Goal: Task Accomplishment & Management: Use online tool/utility

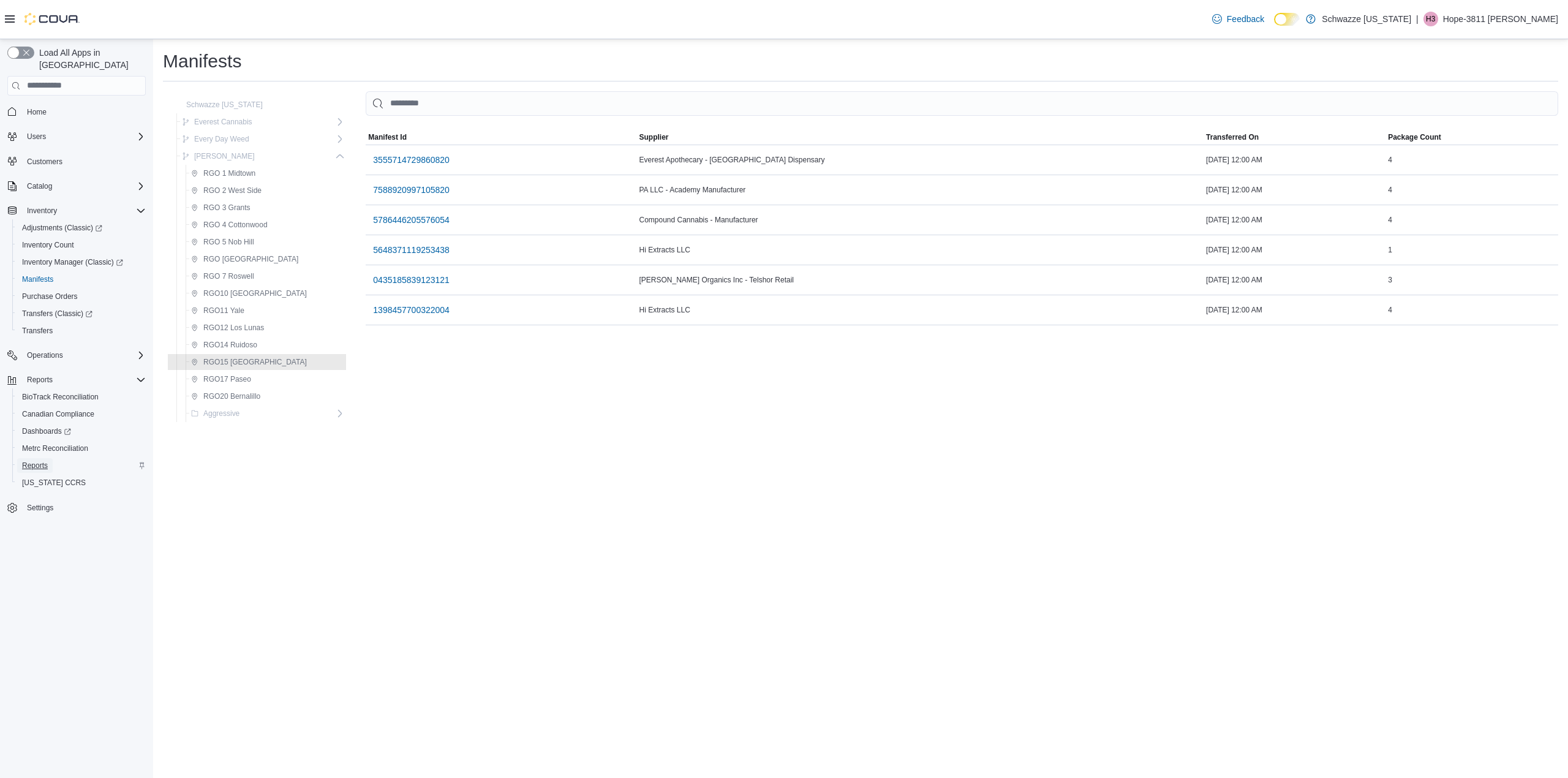
click at [38, 458] on span "Reports" at bounding box center [35, 465] width 26 height 14
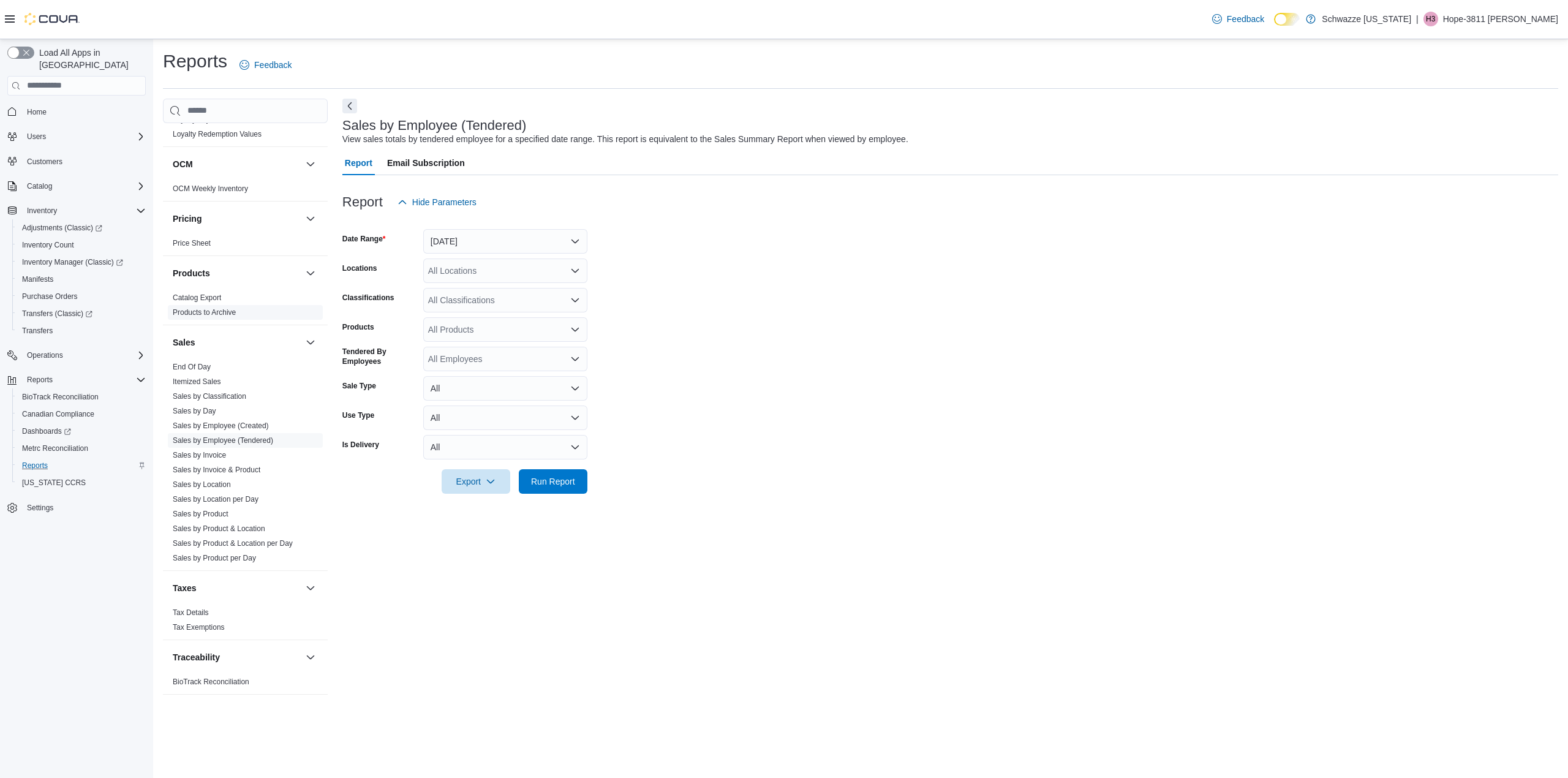
scroll to position [654, 0]
click at [439, 245] on button "[DATE]" at bounding box center [505, 241] width 164 height 25
click at [447, 290] on span "[DATE]" at bounding box center [512, 290] width 139 height 14
click at [469, 276] on div "All Locations" at bounding box center [505, 271] width 164 height 25
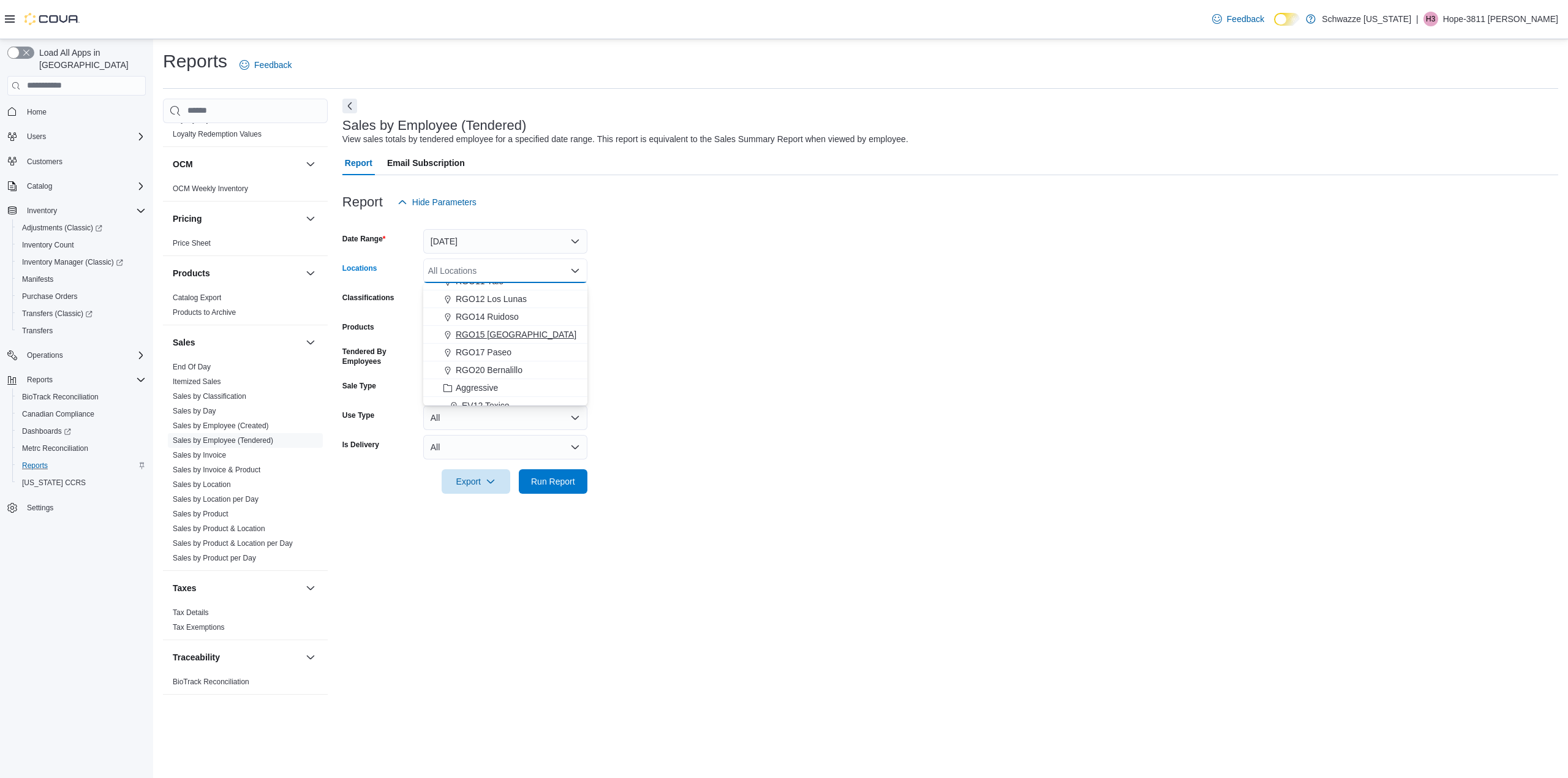
click at [486, 334] on span "RGO15 [GEOGRAPHIC_DATA]" at bounding box center [516, 334] width 121 height 12
click at [623, 332] on form "Date Range [DATE] Locations RGO15 [GEOGRAPHIC_DATA] Combo box. Selected. RGO15 …" at bounding box center [950, 354] width 1216 height 280
click at [554, 467] on div at bounding box center [950, 464] width 1216 height 10
click at [556, 473] on span "Run Report" at bounding box center [553, 481] width 54 height 25
